Goal: Task Accomplishment & Management: Manage account settings

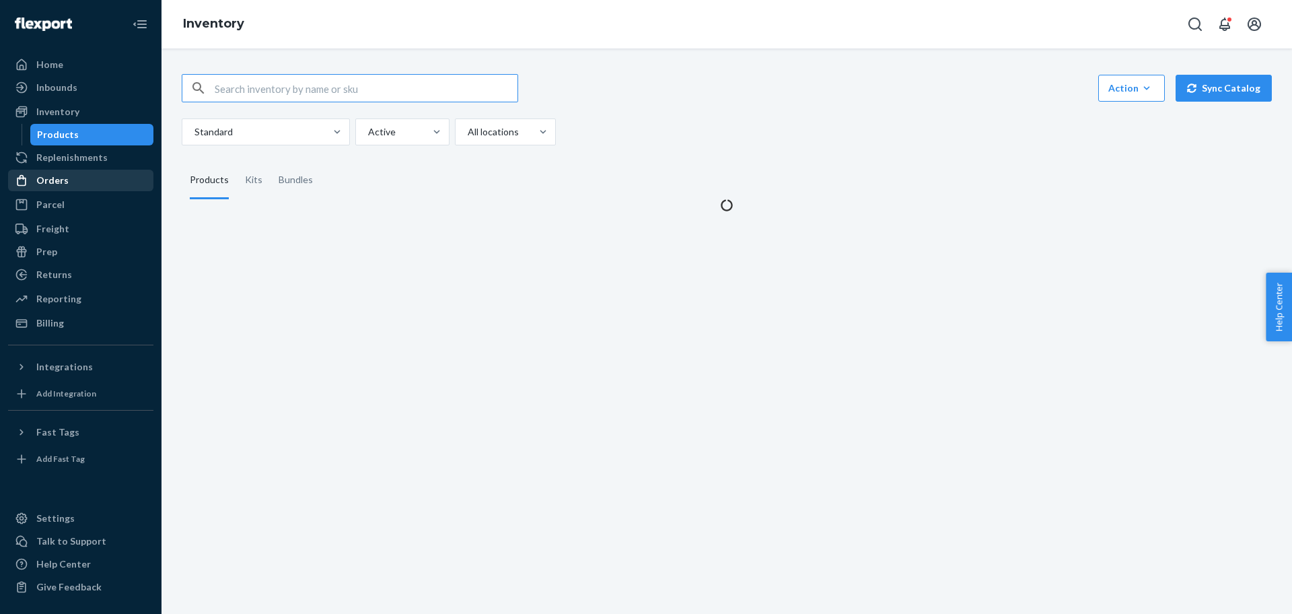
click at [61, 180] on div "Orders" at bounding box center [52, 180] width 32 height 13
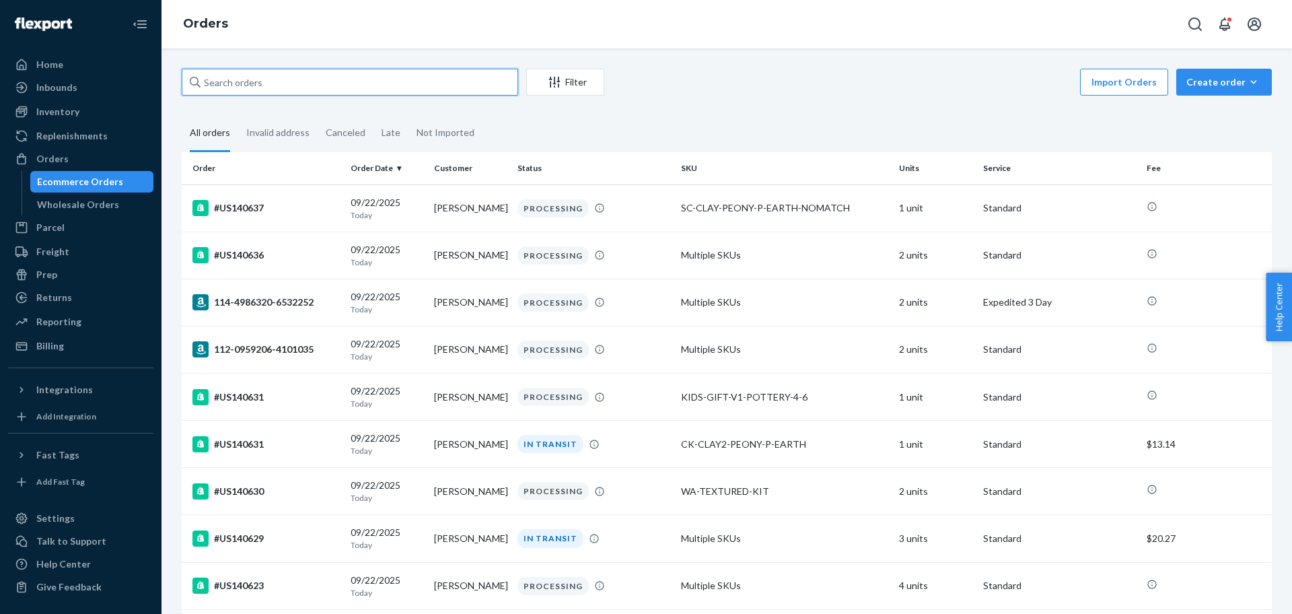
click at [302, 82] on input "text" at bounding box center [350, 82] width 336 height 27
paste input "111-0210436-2526679"
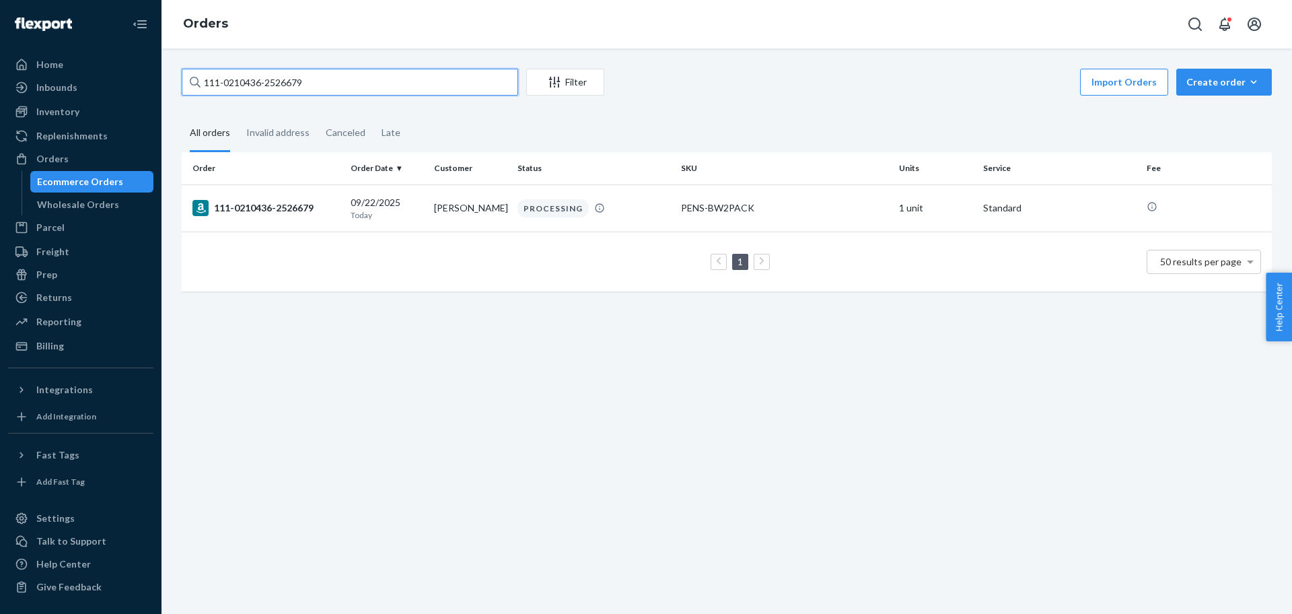
paste input "3-7936666-7083447"
paste input "2-0959206-4101035"
paste input "4-4986320-6532252"
paste input "1-7895401-303143"
paste input "4-4514704-5972254"
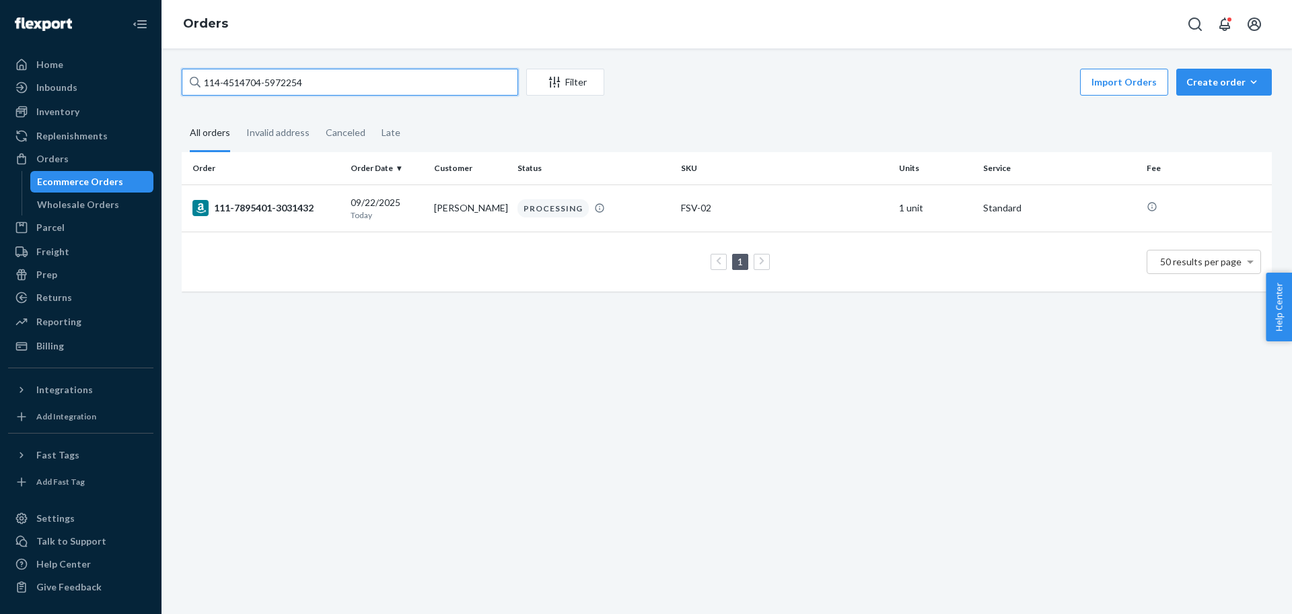
type input "114-4514704-5972254"
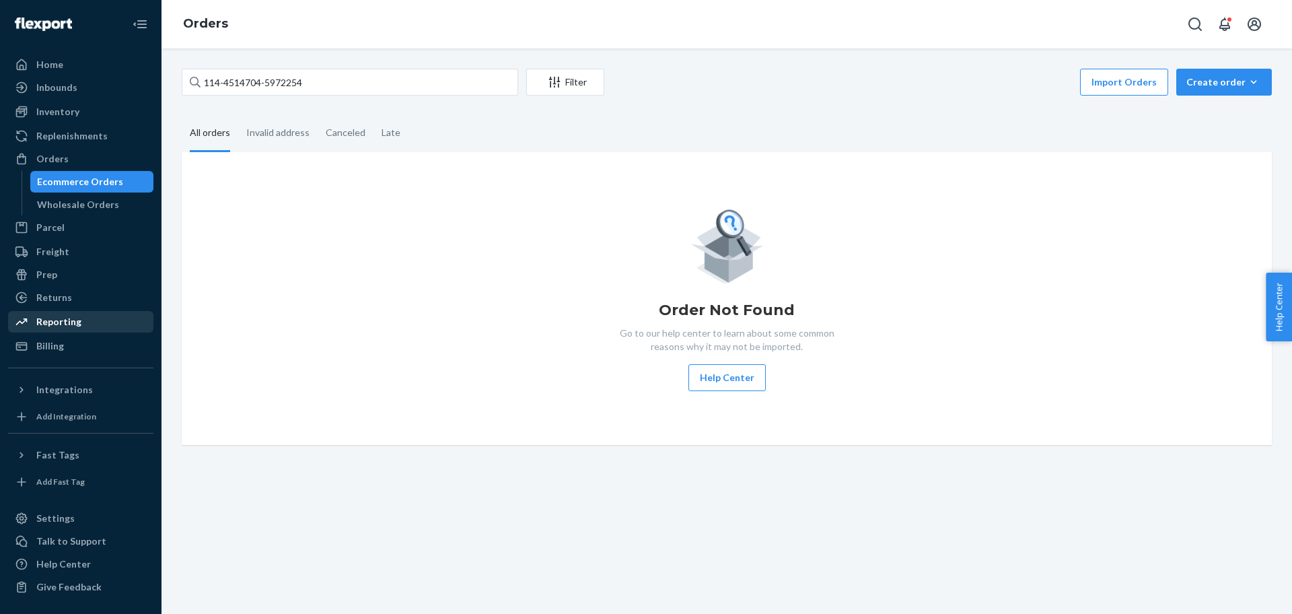
click at [36, 322] on div "Reporting" at bounding box center [58, 321] width 45 height 13
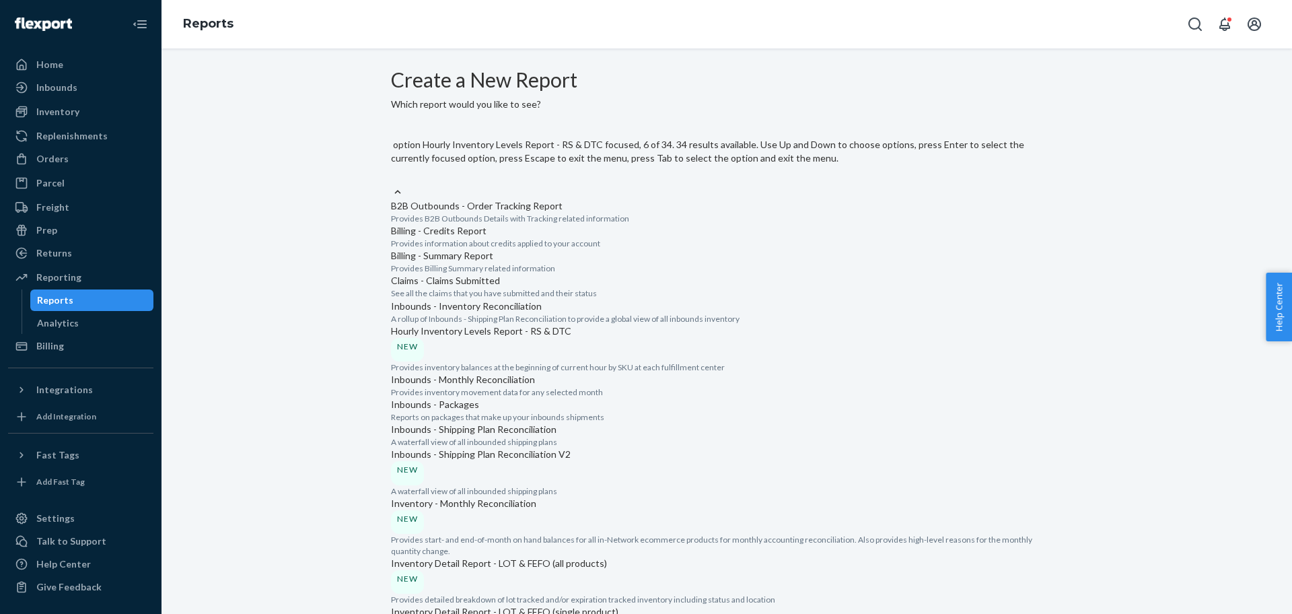
scroll to position [252, 0]
click at [557, 361] on p "Provides inventory balances at the beginning of current hour by SKU at each ful…" at bounding box center [727, 366] width 672 height 11
click at [392, 185] on input "option Inbounds - Monthly Reconciliation focused, 7 of 34. 34 results available…" at bounding box center [391, 178] width 1 height 13
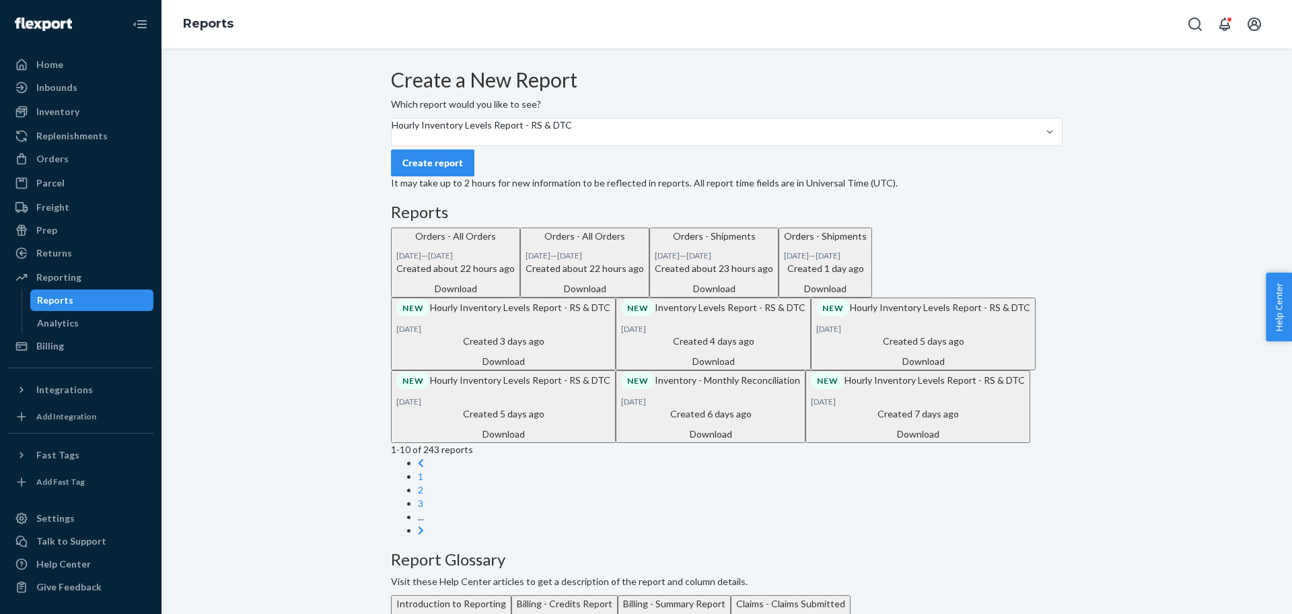
click at [439, 176] on button "Create report" at bounding box center [432, 162] width 83 height 27
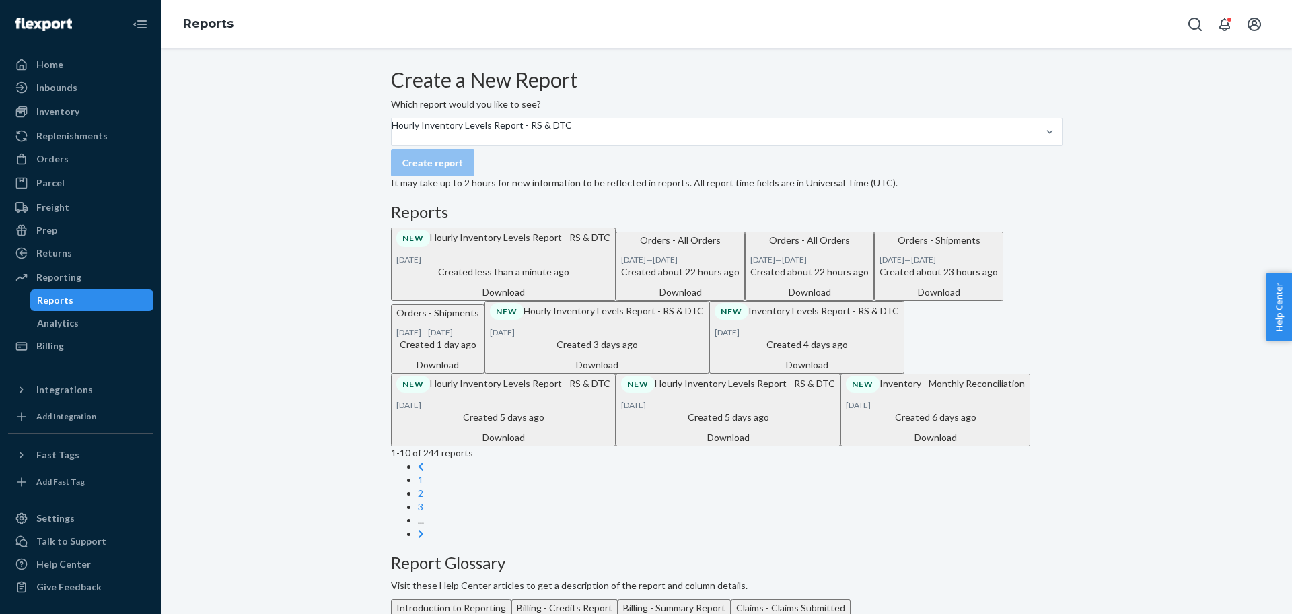
click at [610, 299] on div "Download" at bounding box center [503, 291] width 214 height 13
click at [44, 168] on div "Orders" at bounding box center [80, 158] width 143 height 19
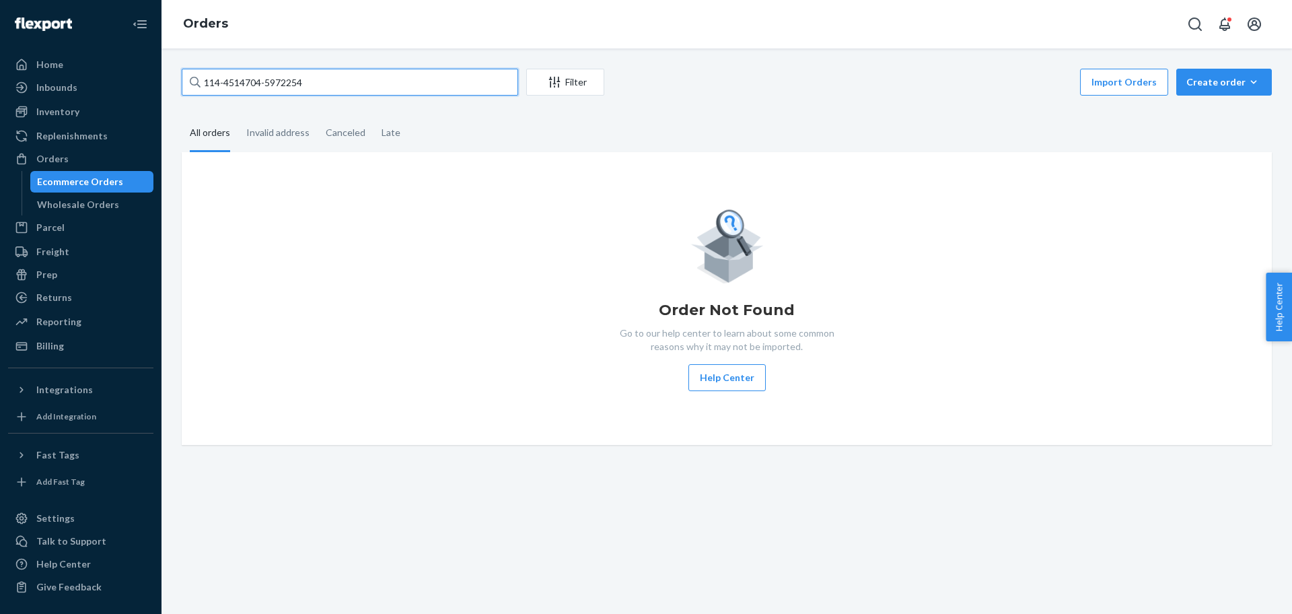
click at [297, 83] on input "114-4514704-5972254" at bounding box center [350, 82] width 336 height 27
paste input "BKUBRVTOEL"
type input "BKUBRVTOEL"
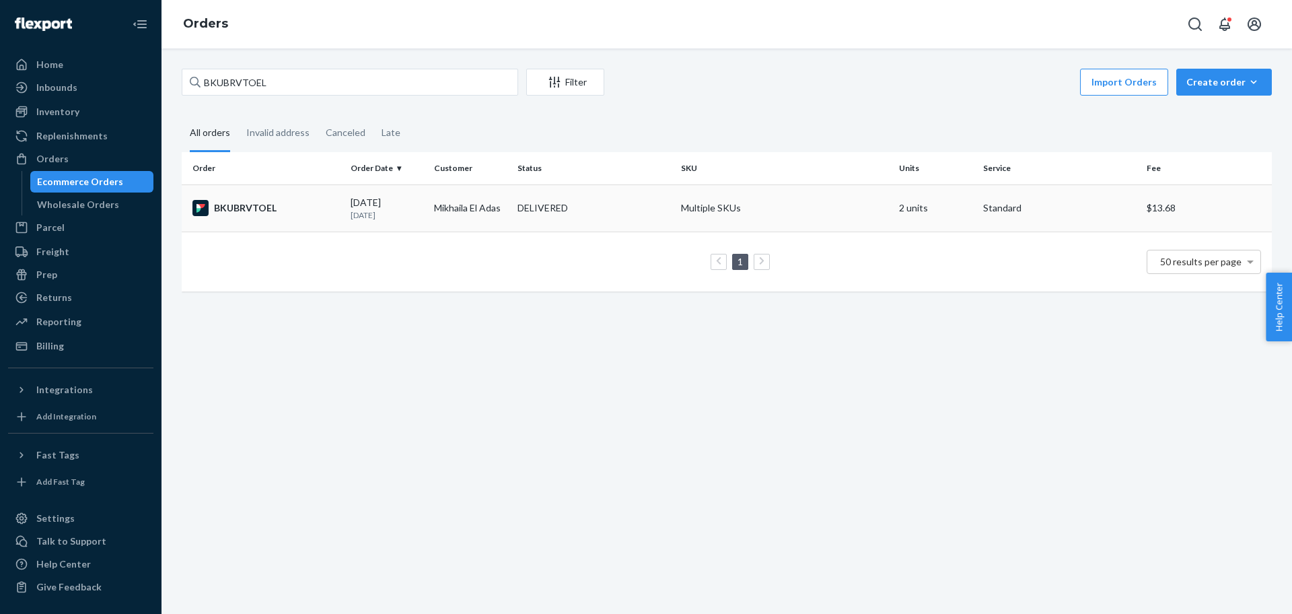
click at [386, 211] on p "[DATE]" at bounding box center [387, 214] width 73 height 11
